Goal: Information Seeking & Learning: Find specific fact

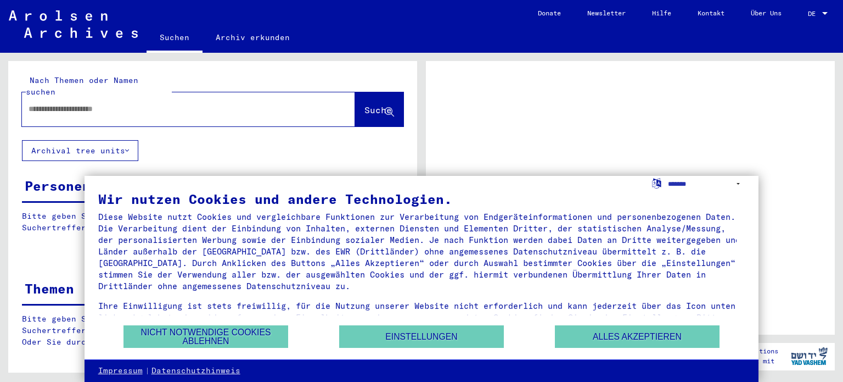
click at [821, 17] on div at bounding box center [825, 14] width 10 height 8
click at [813, 19] on div "DE DE" at bounding box center [819, 11] width 22 height 19
click at [813, 14] on span "DE" at bounding box center [814, 14] width 12 height 8
click at [826, 13] on div at bounding box center [825, 13] width 5 height 3
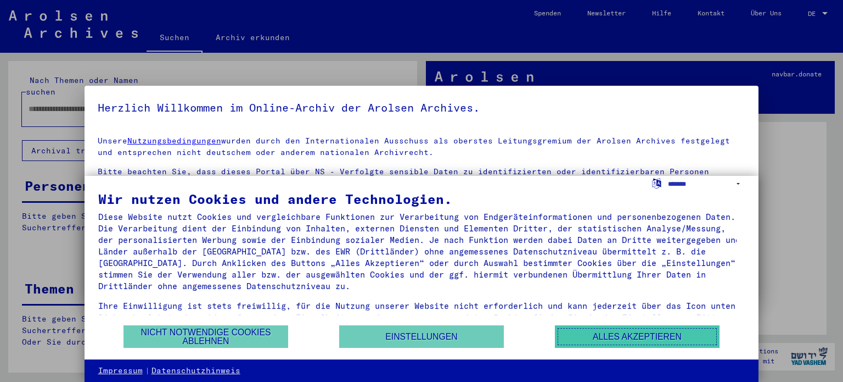
click at [636, 337] on button "Alles akzeptieren" at bounding box center [637, 336] width 165 height 23
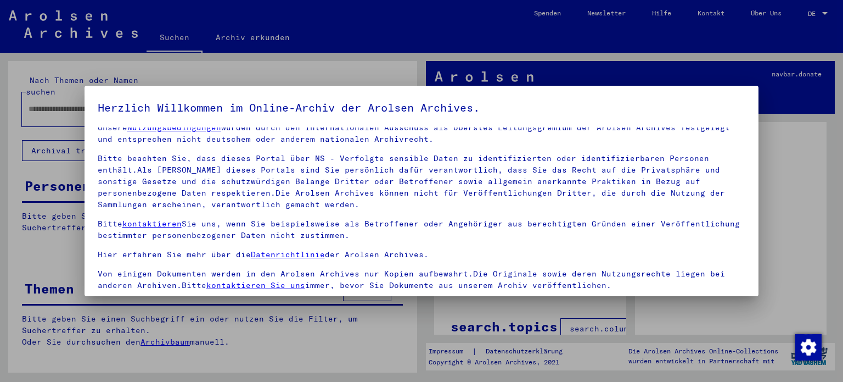
scroll to position [15, 0]
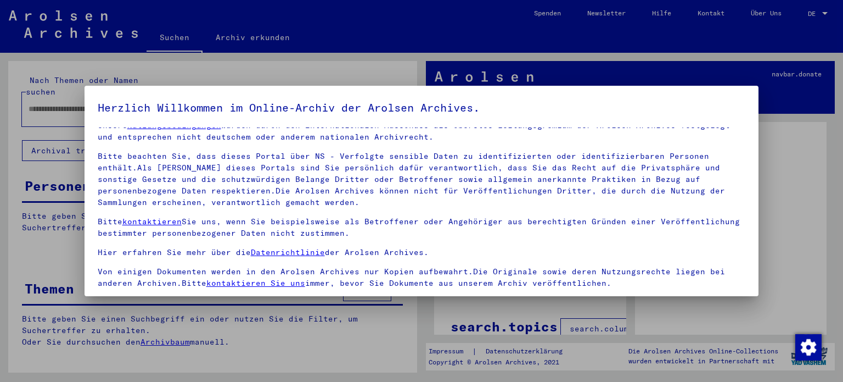
click at [817, 9] on div at bounding box center [421, 191] width 843 height 382
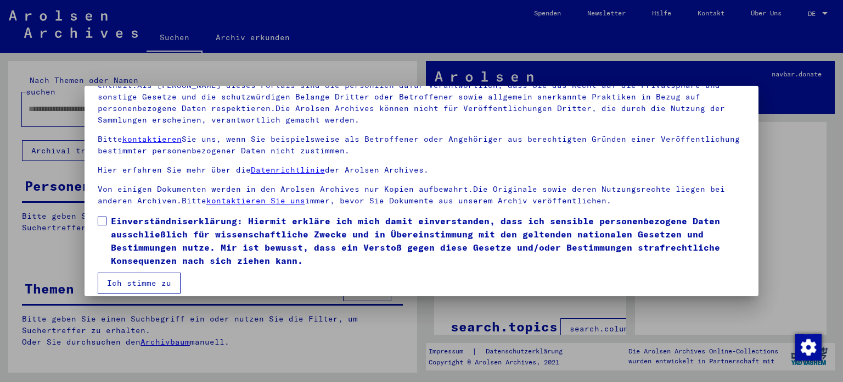
scroll to position [93, 0]
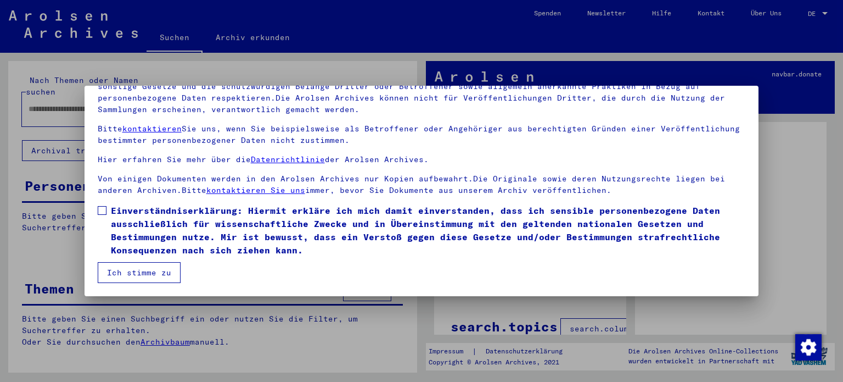
click at [165, 276] on button "Ich stimme zu" at bounding box center [139, 272] width 83 height 21
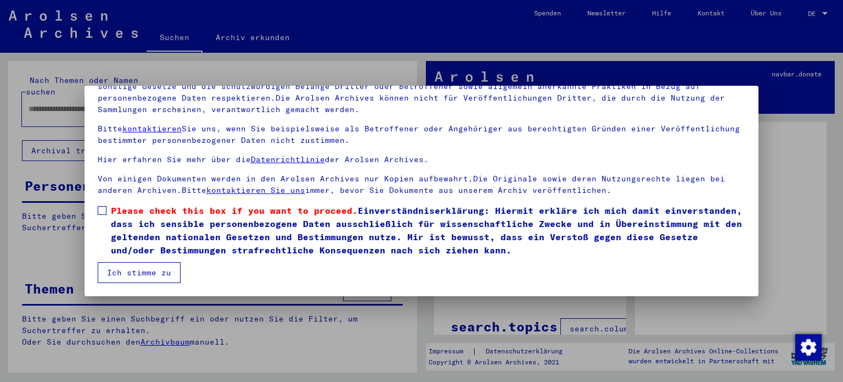
click at [103, 210] on span at bounding box center [102, 210] width 9 height 9
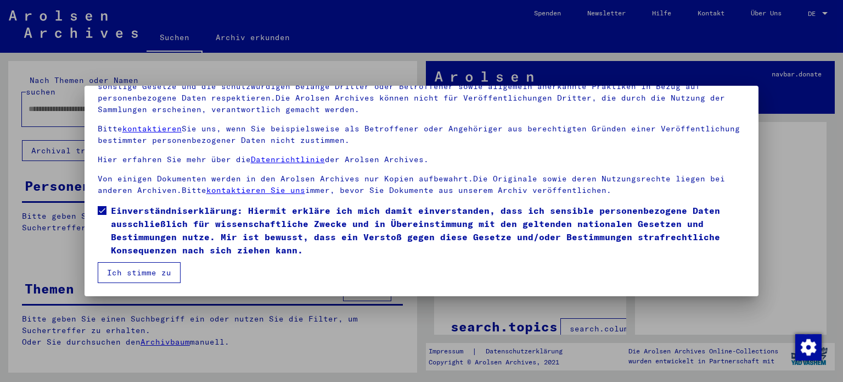
click at [132, 268] on button "Ich stimme zu" at bounding box center [139, 272] width 83 height 21
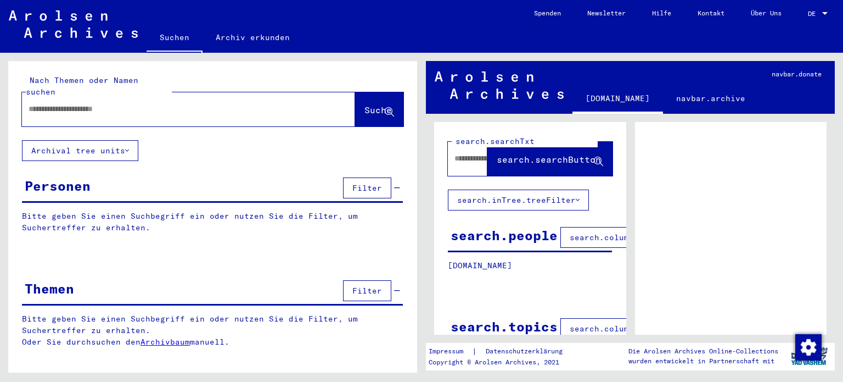
click at [813, 15] on span "DE" at bounding box center [814, 14] width 12 height 8
click at [803, 18] on span "English" at bounding box center [797, 19] width 27 height 8
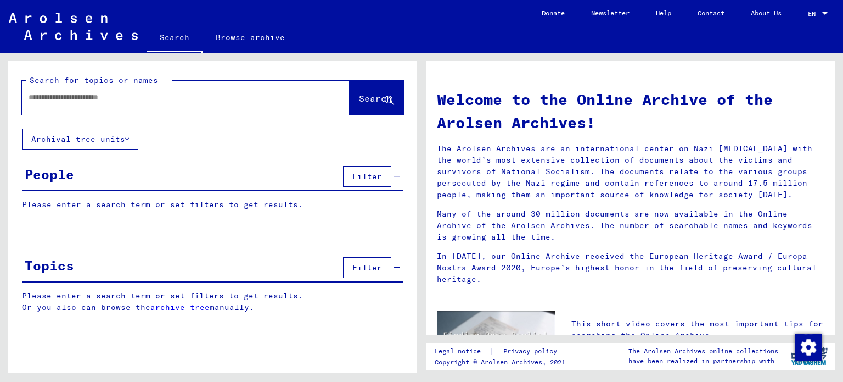
click at [147, 99] on input "text" at bounding box center [173, 98] width 288 height 12
click at [110, 98] on input "text" at bounding box center [173, 98] width 288 height 12
type input "**********"
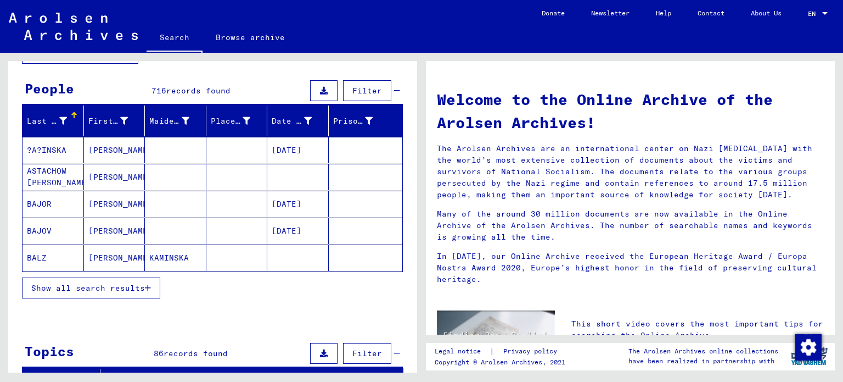
scroll to position [110, 0]
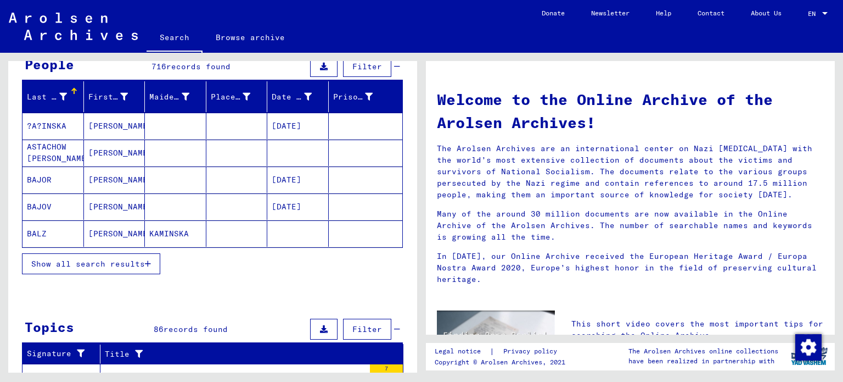
click at [60, 125] on mat-cell "?A?INSKA" at bounding box center [53, 126] width 61 height 26
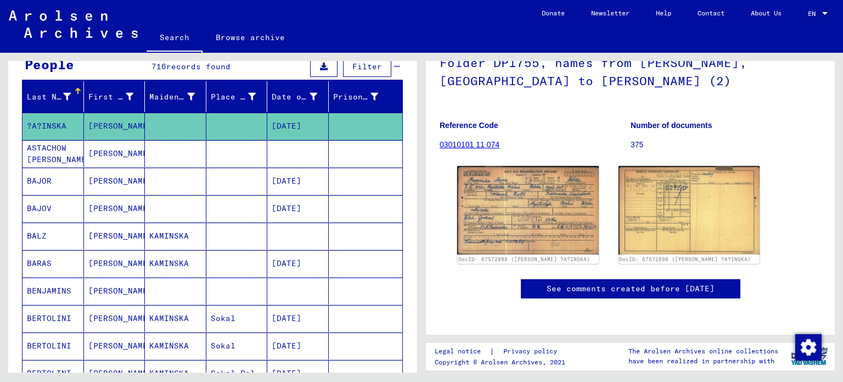
scroll to position [55, 0]
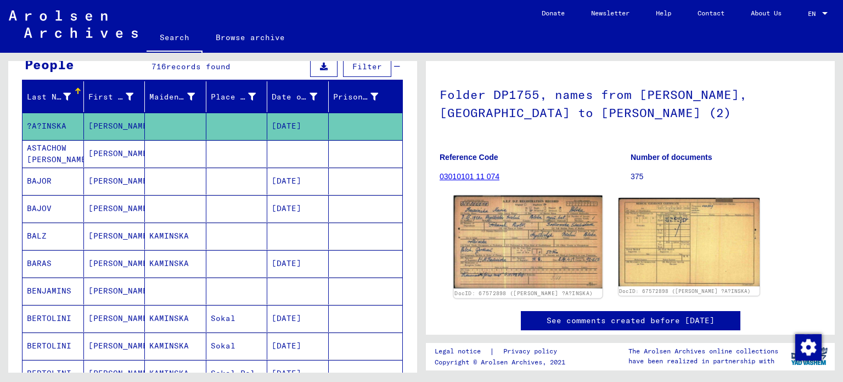
click at [540, 234] on img at bounding box center [528, 241] width 148 height 93
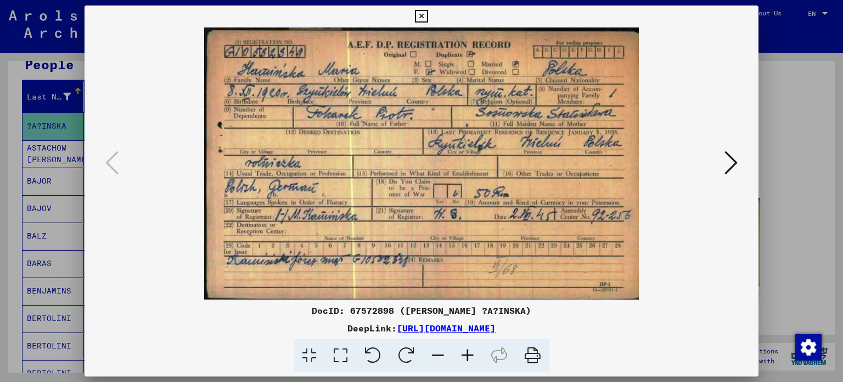
click at [804, 60] on div at bounding box center [421, 191] width 843 height 382
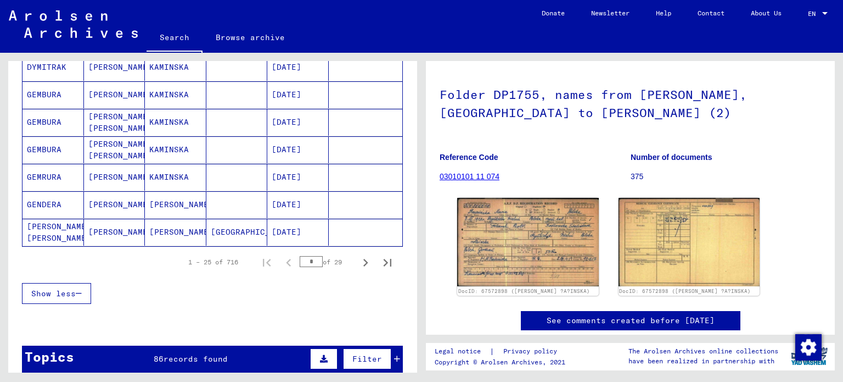
scroll to position [769, 0]
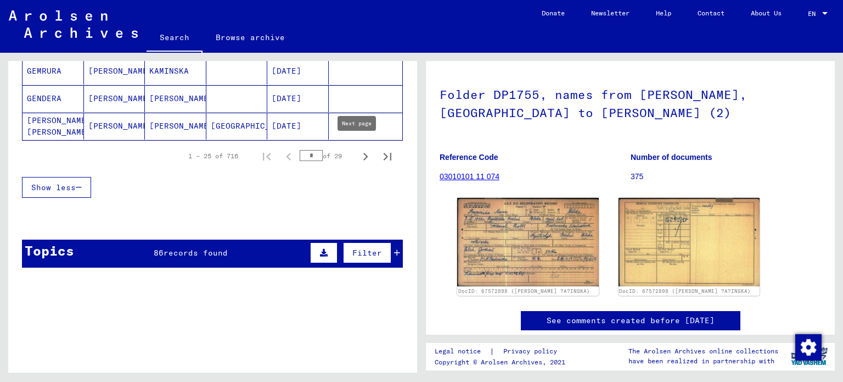
click at [358, 150] on icon "Next page" at bounding box center [365, 156] width 15 height 15
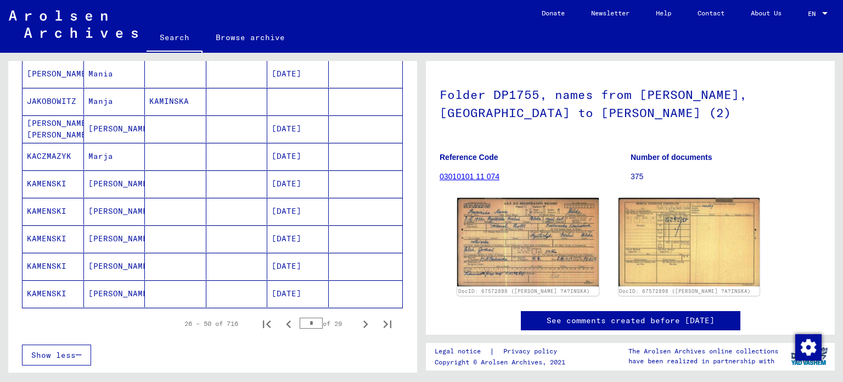
scroll to position [604, 0]
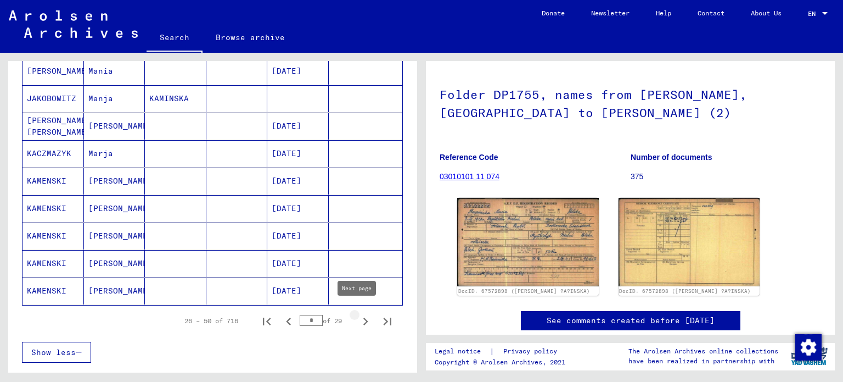
click at [358, 317] on icon "Next page" at bounding box center [365, 321] width 15 height 15
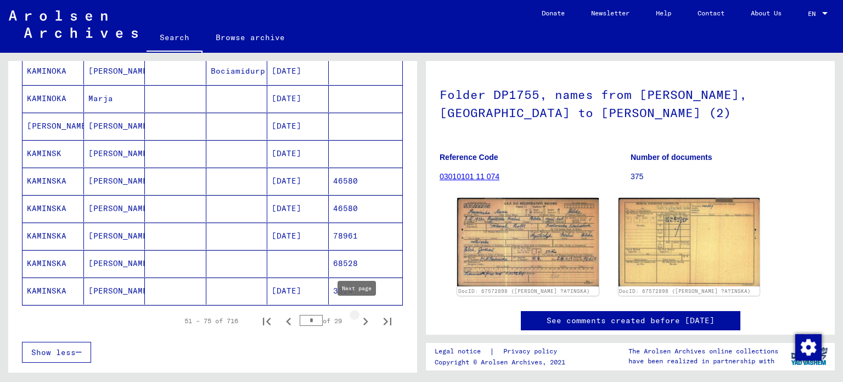
click at [358, 316] on icon "Next page" at bounding box center [365, 321] width 15 height 15
type input "*"
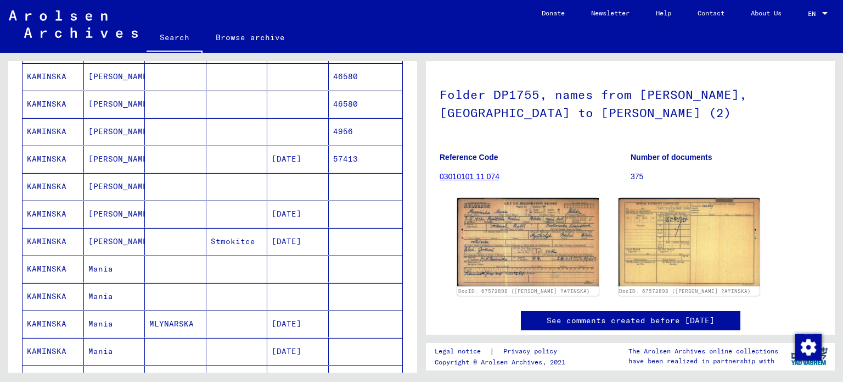
scroll to position [384, 0]
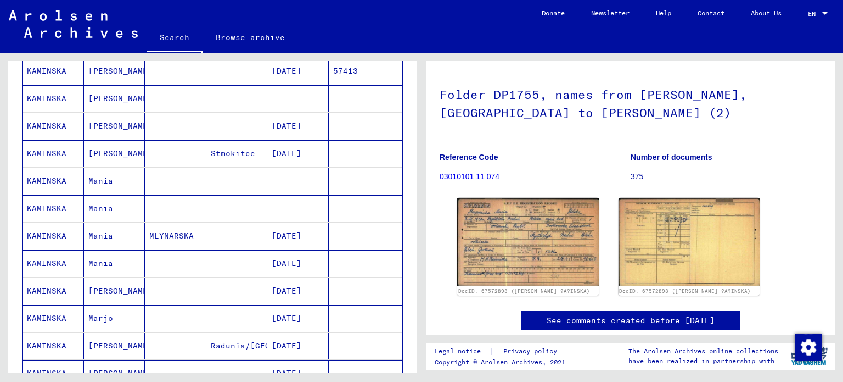
click at [41, 120] on mat-cell "KAMINSKA" at bounding box center [53, 126] width 61 height 27
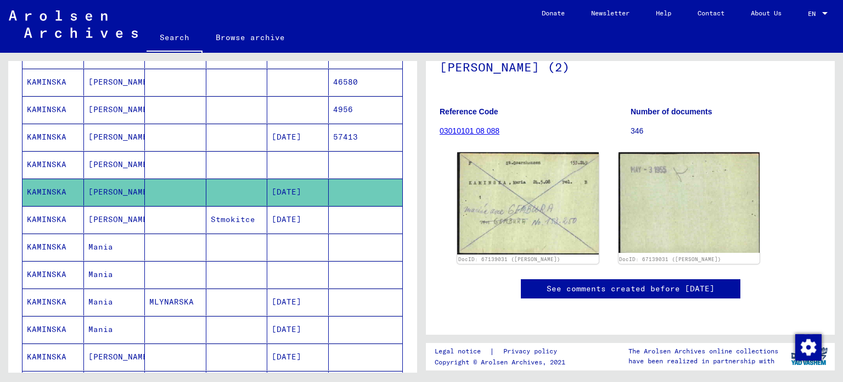
scroll to position [275, 0]
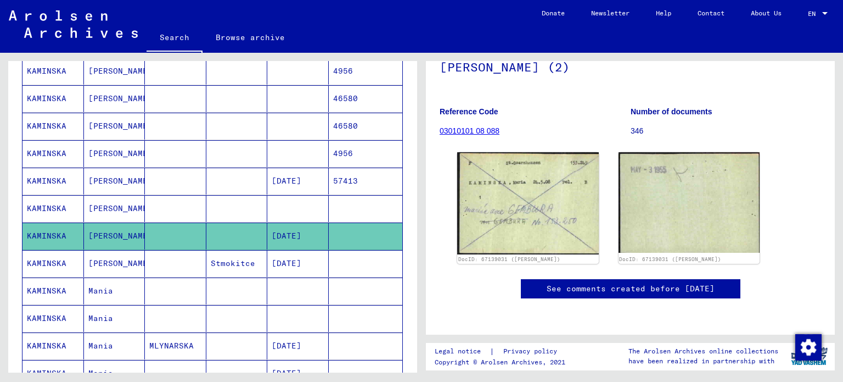
click at [47, 206] on mat-cell "KAMINSKA" at bounding box center [53, 208] width 61 height 27
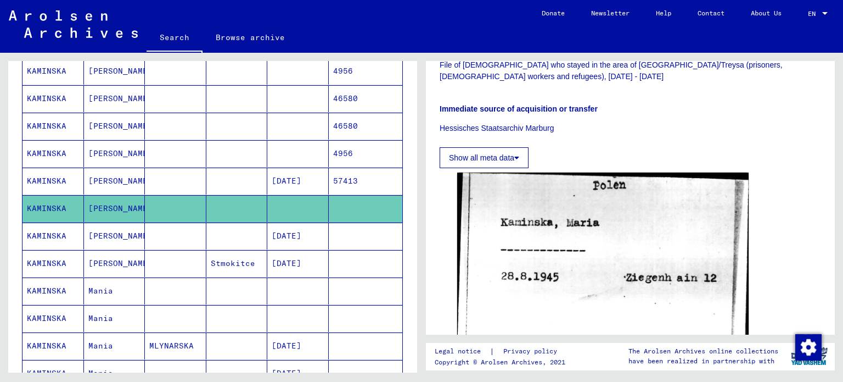
scroll to position [275, 0]
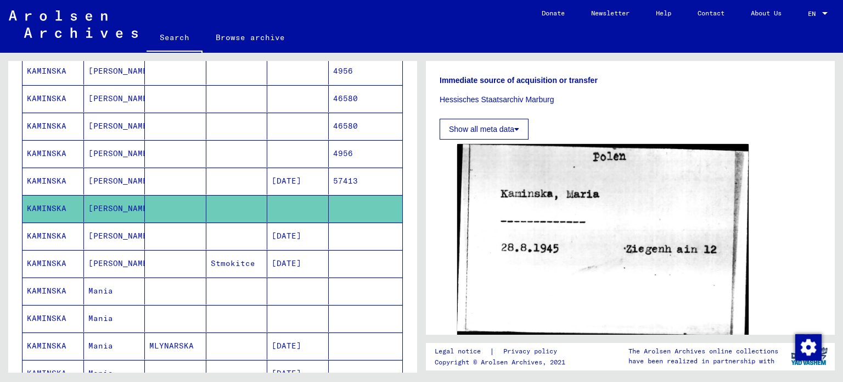
click at [50, 175] on mat-cell "KAMINSKA" at bounding box center [53, 180] width 61 height 27
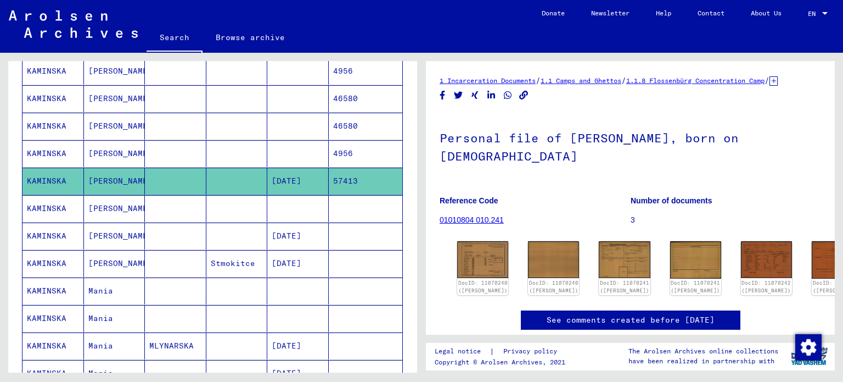
click at [41, 149] on mat-cell "KAMINSKA" at bounding box center [53, 153] width 61 height 27
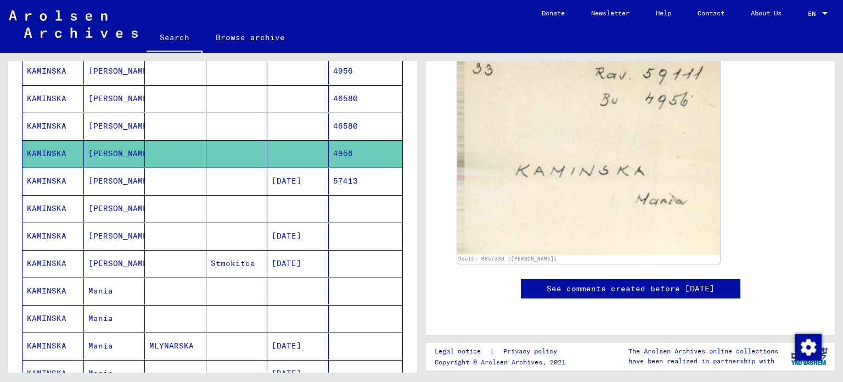
scroll to position [220, 0]
click at [48, 124] on mat-cell "KAMINSKA" at bounding box center [53, 126] width 61 height 27
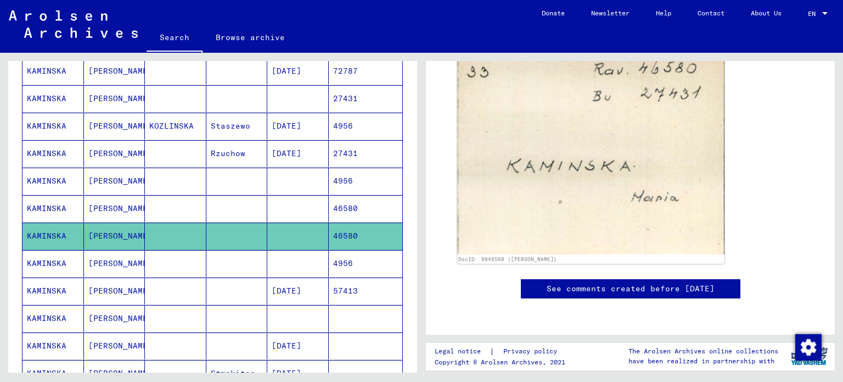
click at [58, 203] on mat-cell "KAMINSKA" at bounding box center [53, 208] width 61 height 27
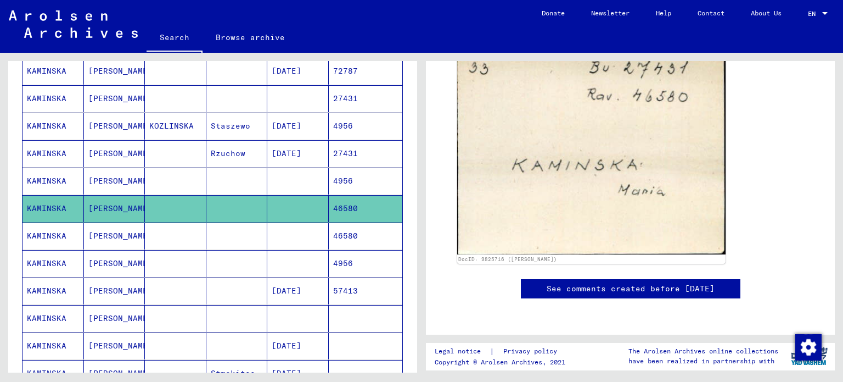
click at [49, 172] on mat-cell "KAMINSKA" at bounding box center [53, 180] width 61 height 27
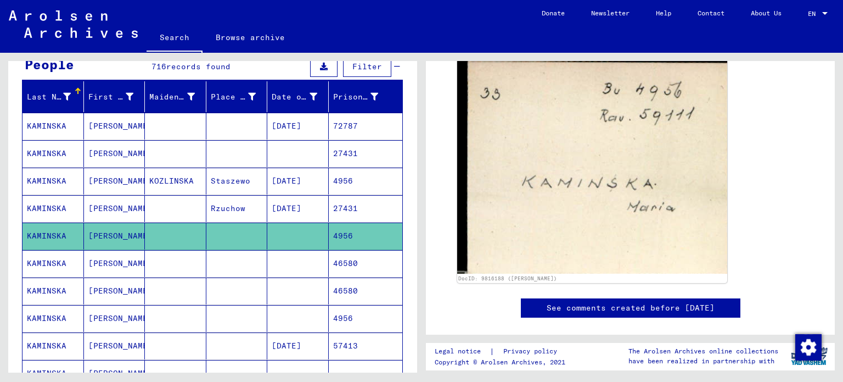
click at [59, 153] on mat-cell "KAMINSKA" at bounding box center [53, 153] width 61 height 27
